Goal: Navigation & Orientation: Find specific page/section

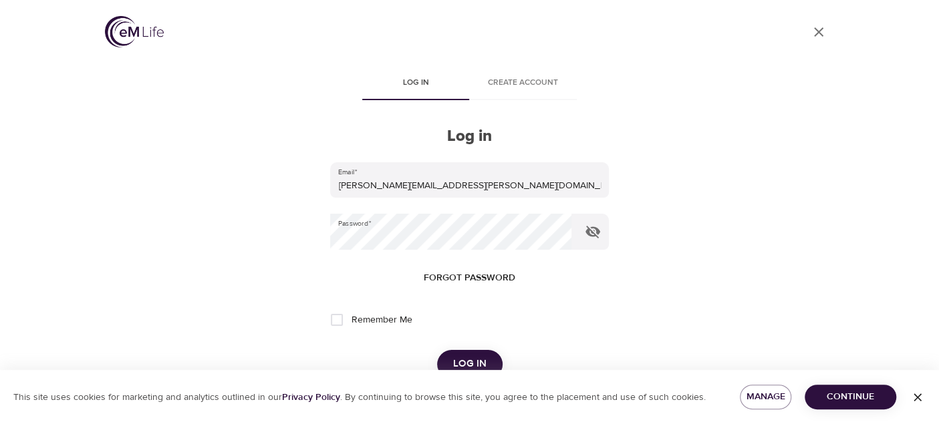
click at [462, 362] on span "Log in" at bounding box center [469, 364] width 33 height 17
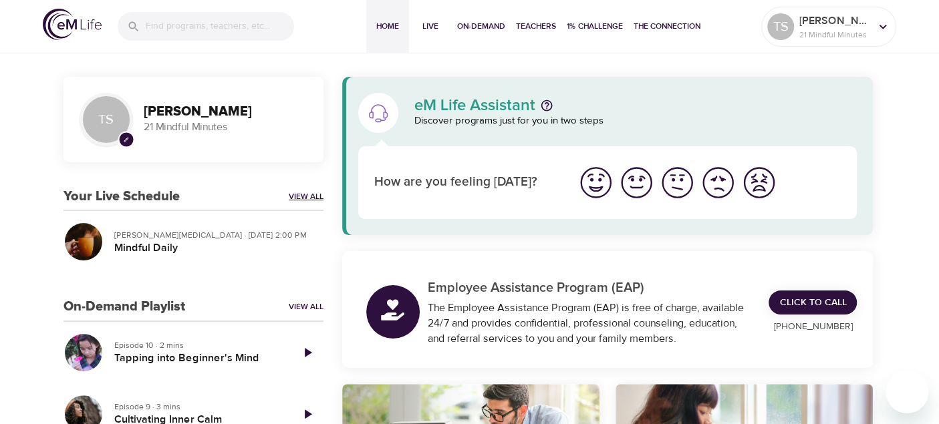
click at [295, 195] on link "View All" at bounding box center [306, 196] width 35 height 11
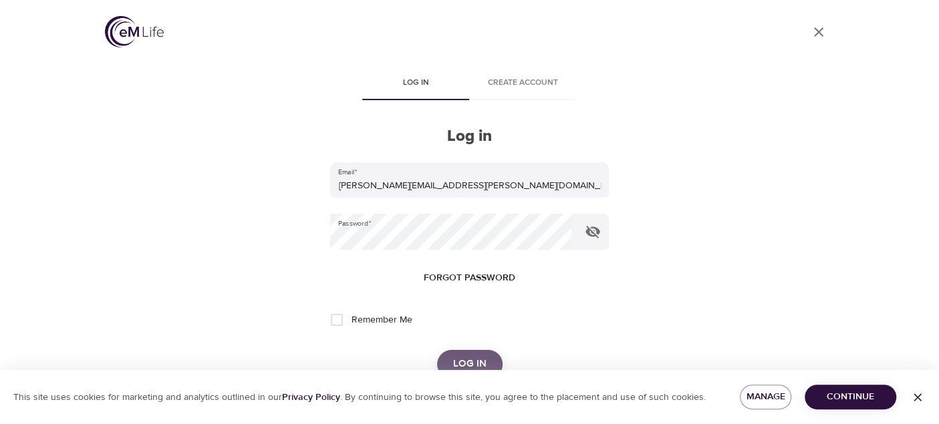
click at [463, 360] on span "Log in" at bounding box center [469, 364] width 33 height 17
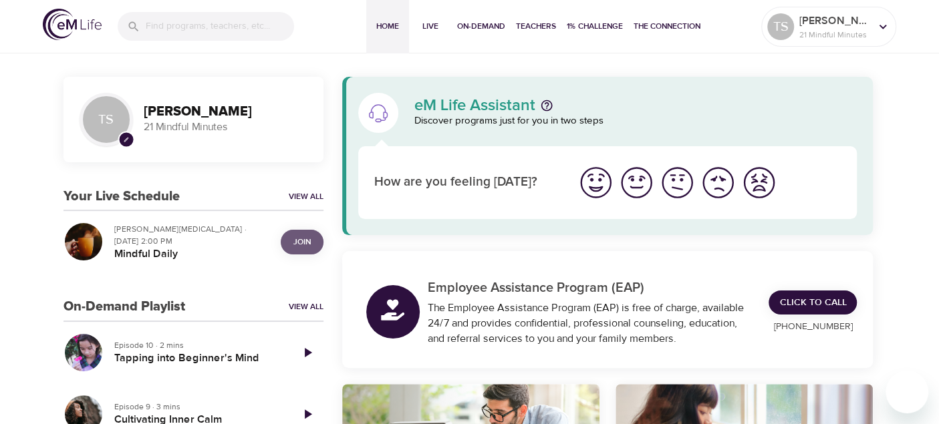
click at [293, 245] on span "Join" at bounding box center [301, 242] width 17 height 14
